Goal: Navigation & Orientation: Find specific page/section

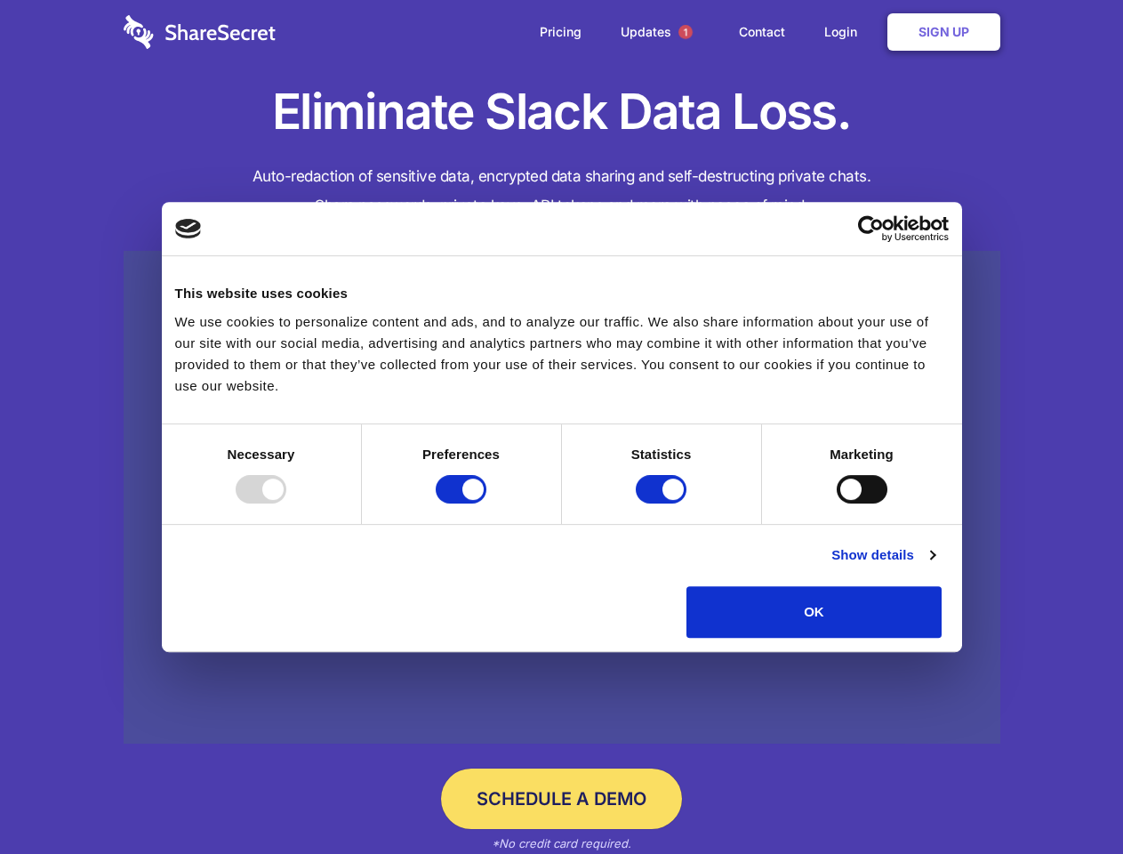
click at [286, 503] on div at bounding box center [261, 489] width 51 height 28
click at [486, 503] on input "Preferences" at bounding box center [461, 489] width 51 height 28
checkbox input "false"
click at [663, 503] on input "Statistics" at bounding box center [661, 489] width 51 height 28
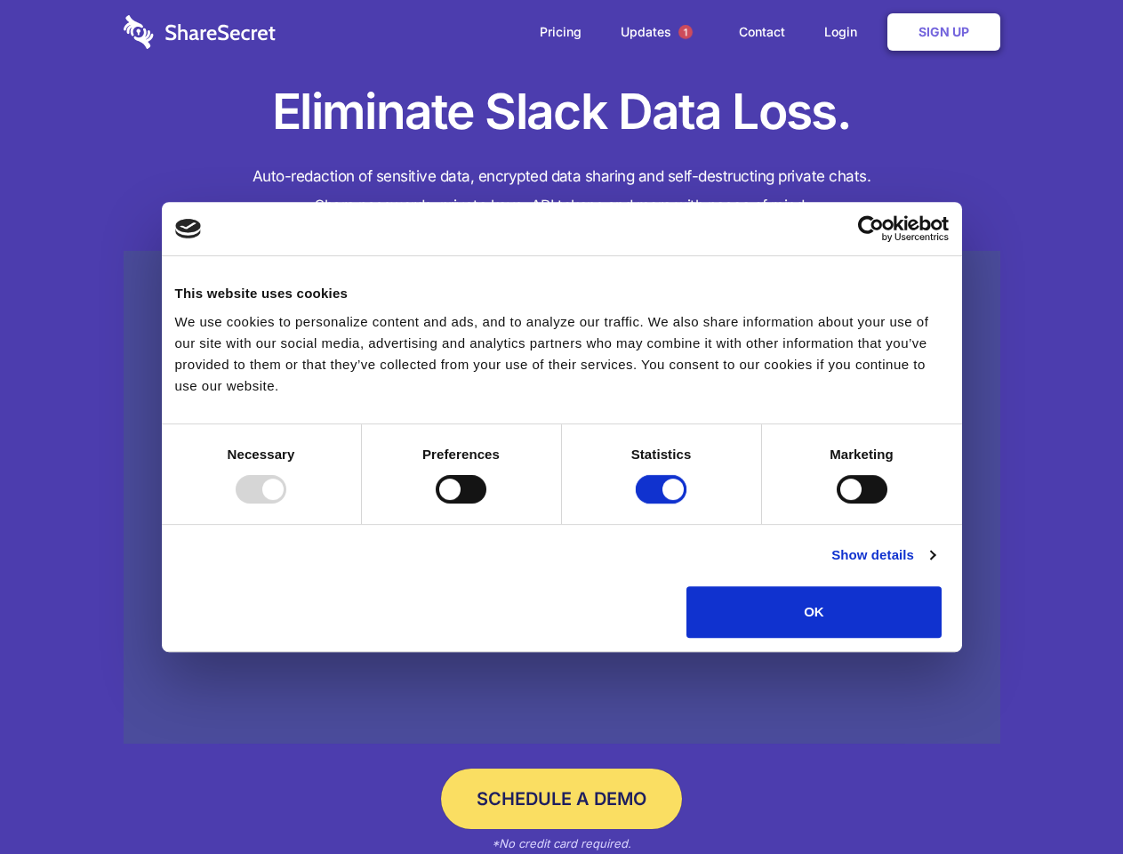
checkbox input "false"
click at [837, 503] on input "Marketing" at bounding box center [862, 489] width 51 height 28
checkbox input "true"
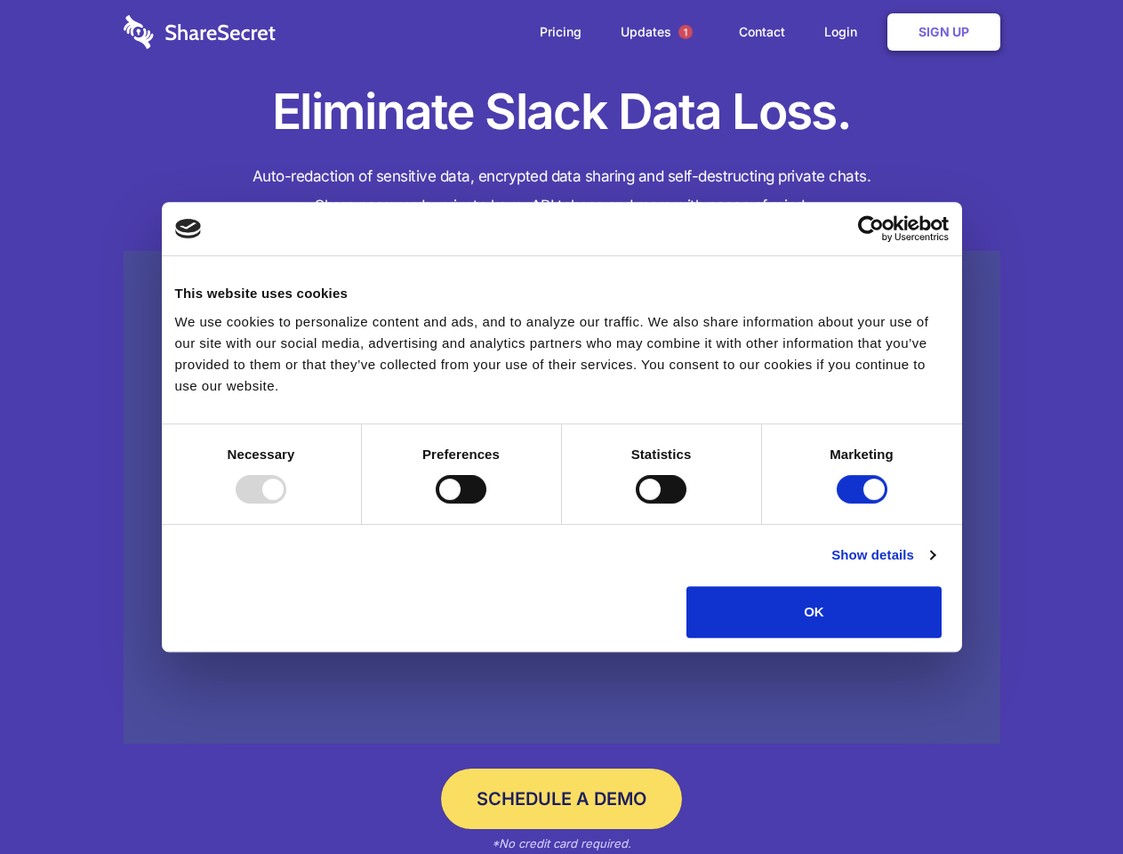
click at [935, 566] on link "Show details" at bounding box center [882, 554] width 103 height 21
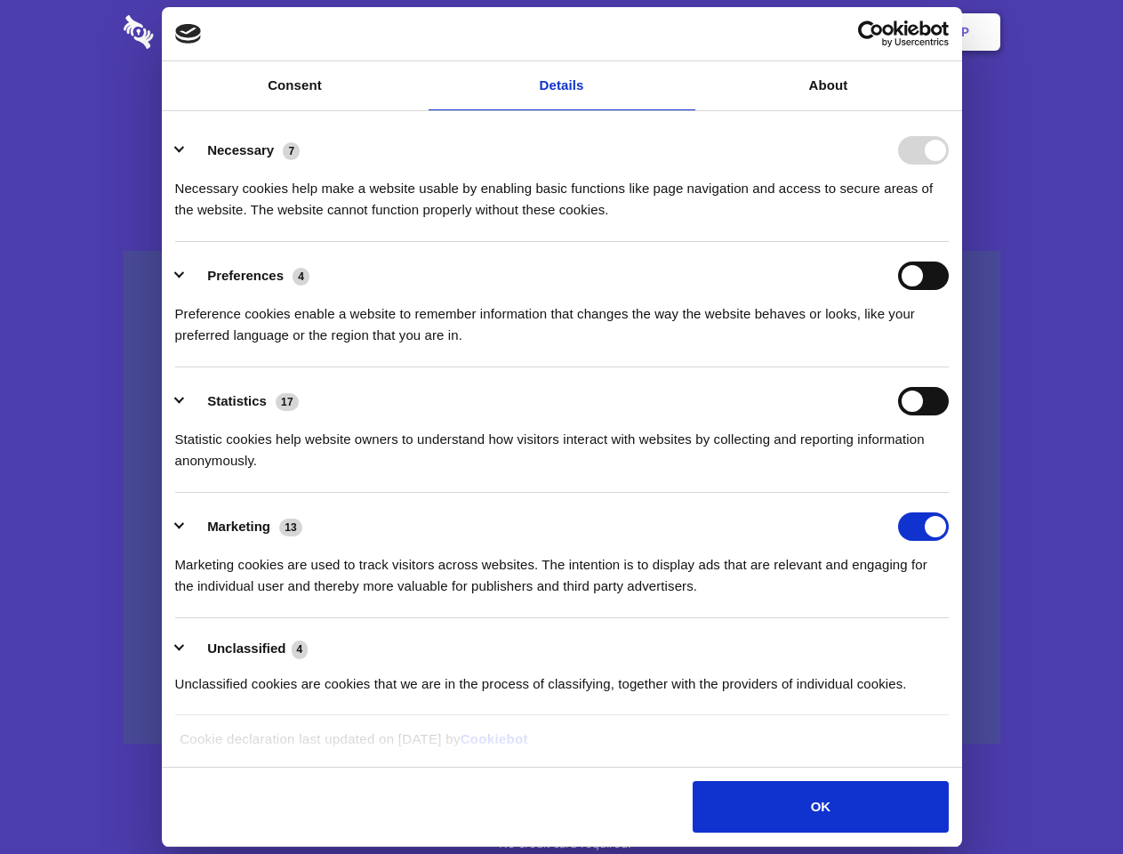
click at [949, 242] on li "Necessary 7 Necessary cookies help make a website usable by enabling basic func…" at bounding box center [562, 178] width 774 height 125
click at [685, 32] on span "1" at bounding box center [685, 32] width 14 height 14
